Goal: Task Accomplishment & Management: Use online tool/utility

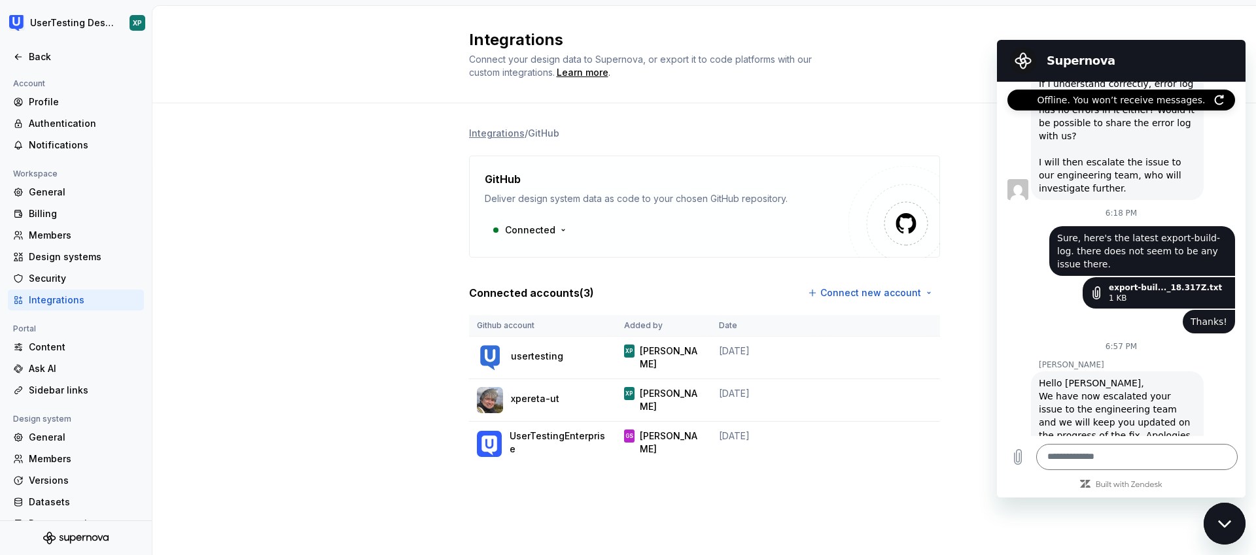
scroll to position [1483, 0]
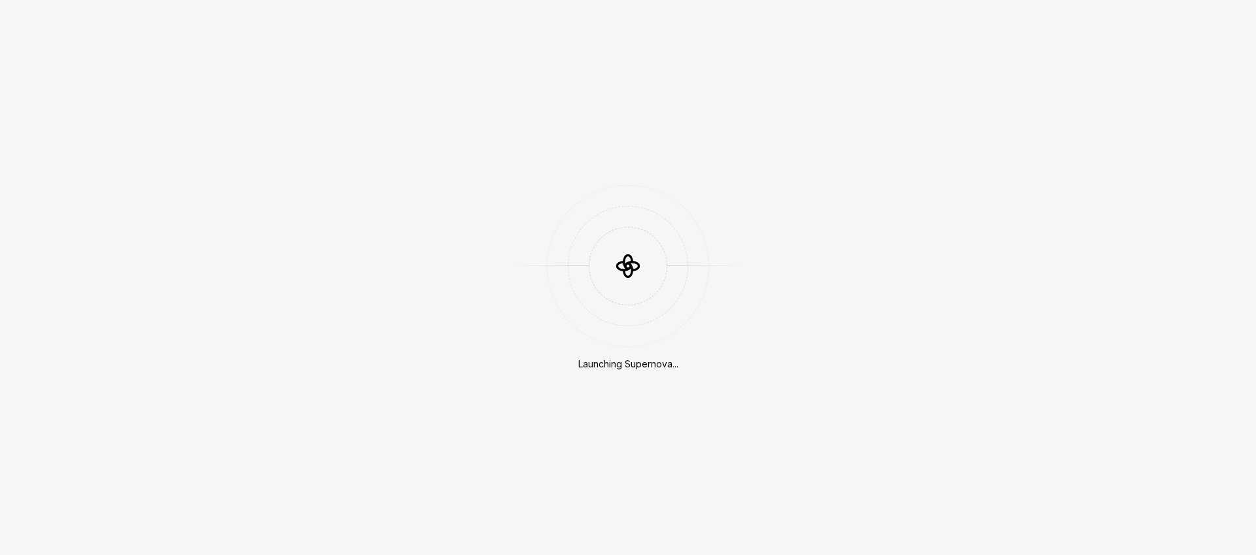
scroll to position [1838, 0]
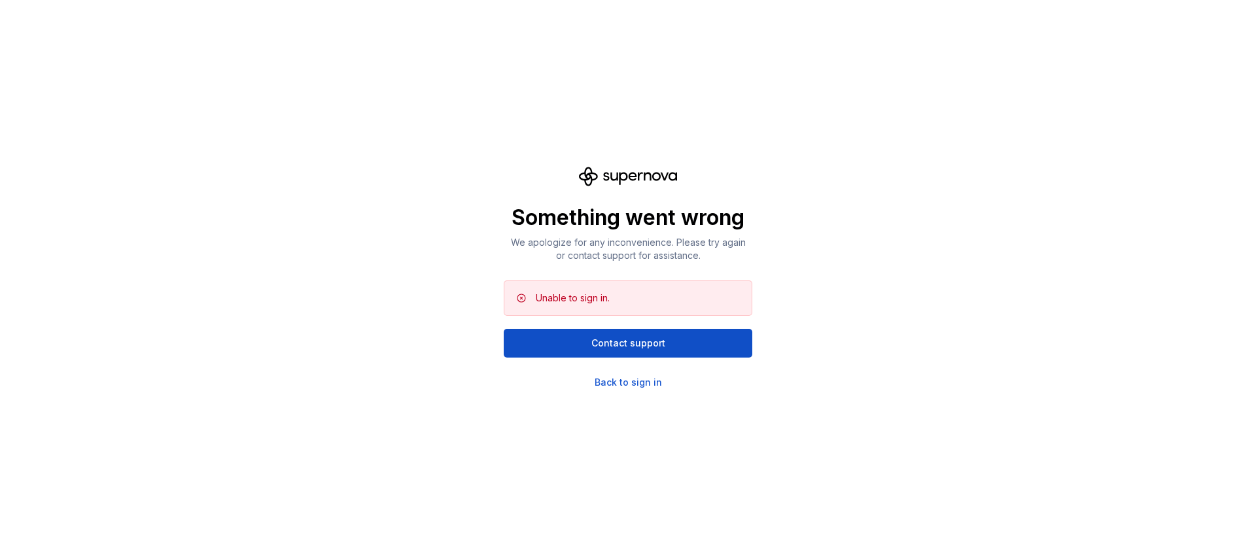
scroll to position [1838, 0]
click at [634, 383] on div "Back to sign in" at bounding box center [628, 382] width 67 height 13
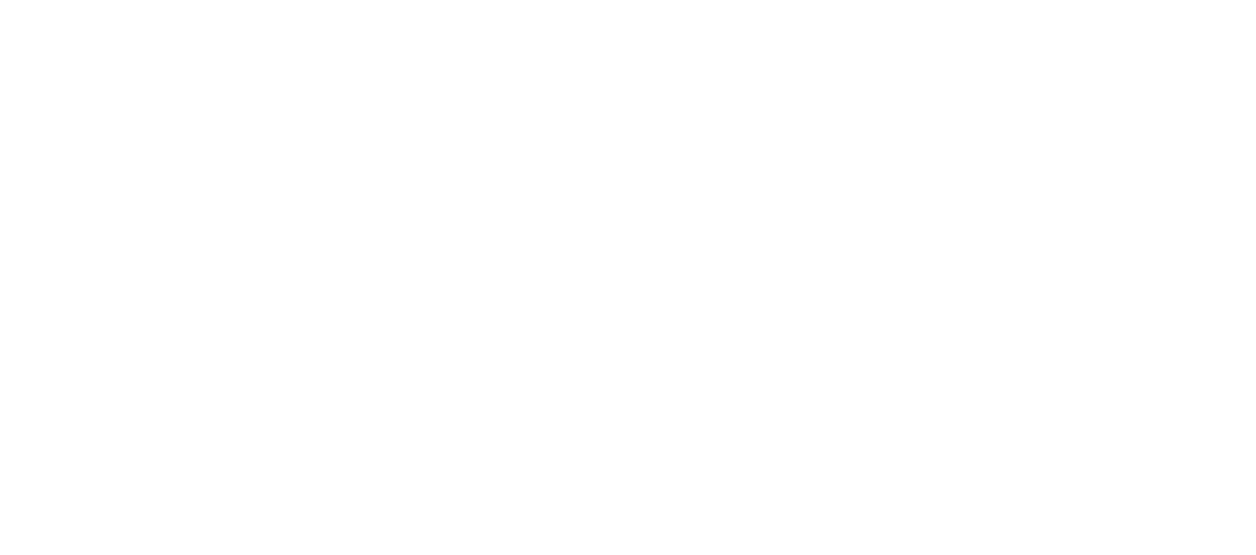
scroll to position [1838, 0]
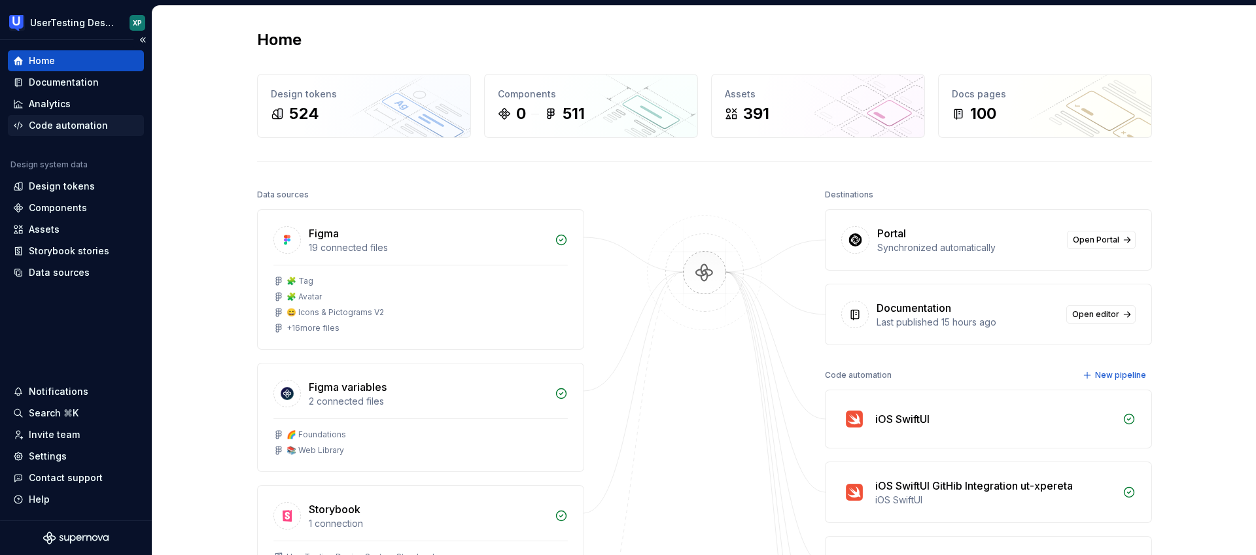
click at [52, 127] on div "Code automation" at bounding box center [68, 125] width 79 height 13
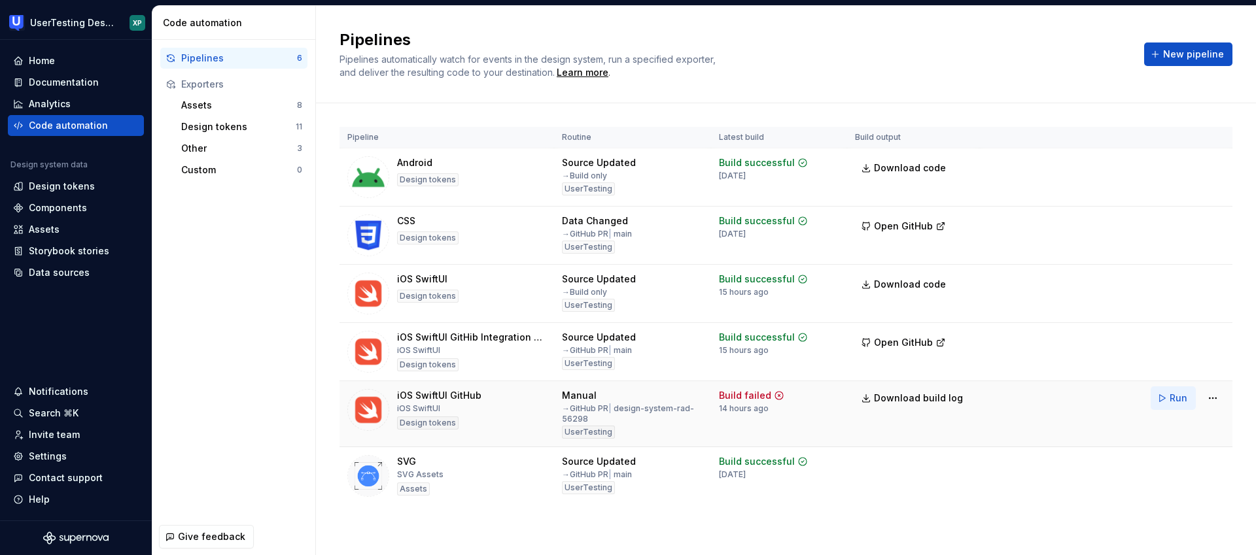
click at [1173, 402] on span "Run" at bounding box center [1179, 398] width 18 height 13
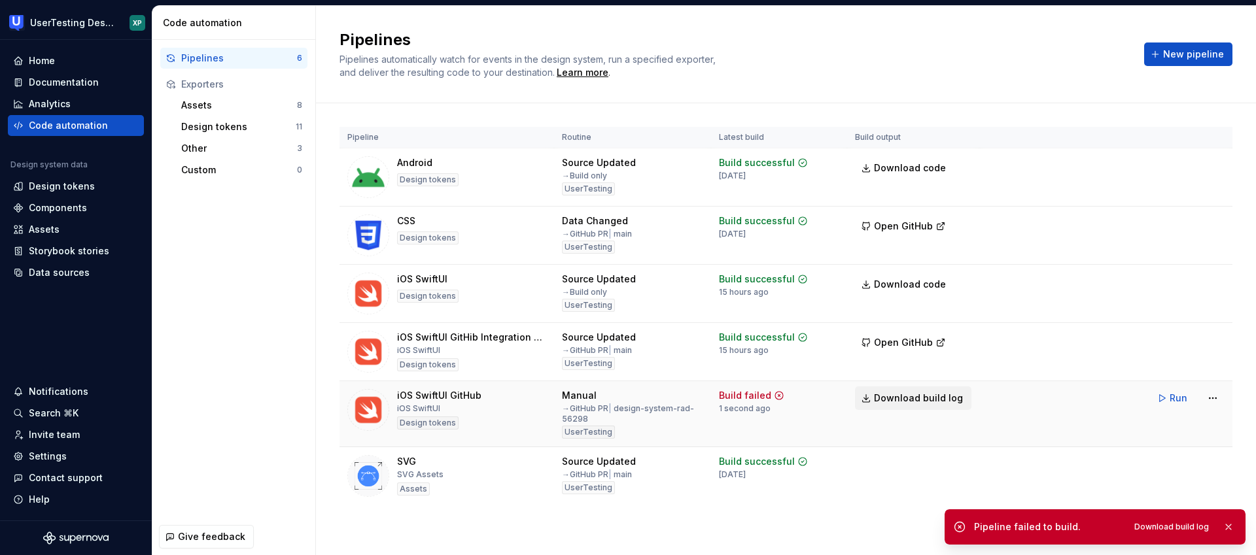
click at [924, 396] on span "Download build log" at bounding box center [918, 398] width 89 height 13
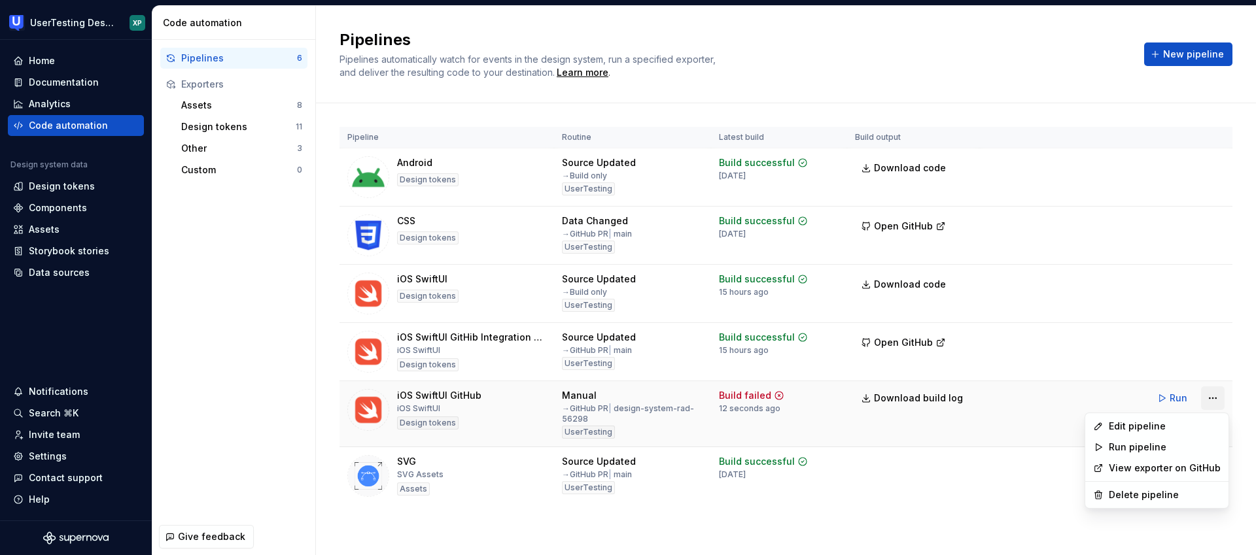
click at [1211, 398] on html "UserTesting Design System XP Home Documentation Analytics Code automation Desig…" at bounding box center [628, 277] width 1256 height 555
click at [1181, 467] on link "View exporter on GitHub" at bounding box center [1165, 468] width 112 height 13
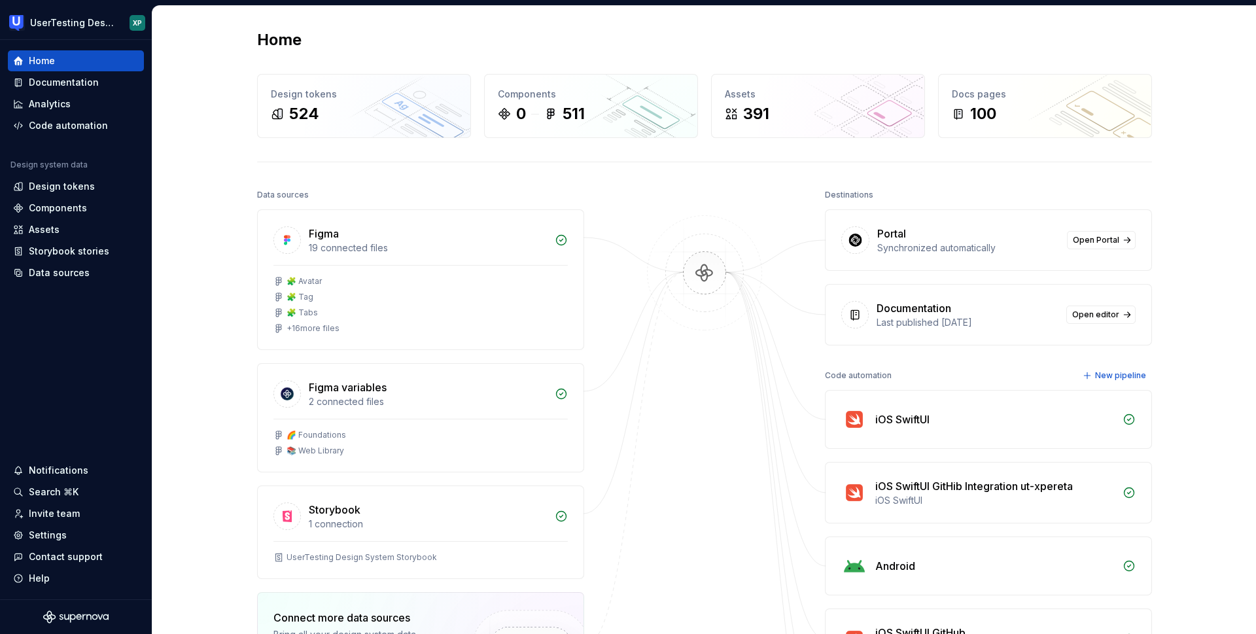
scroll to position [1838, 0]
